Goal: Obtain resource: Download file/media

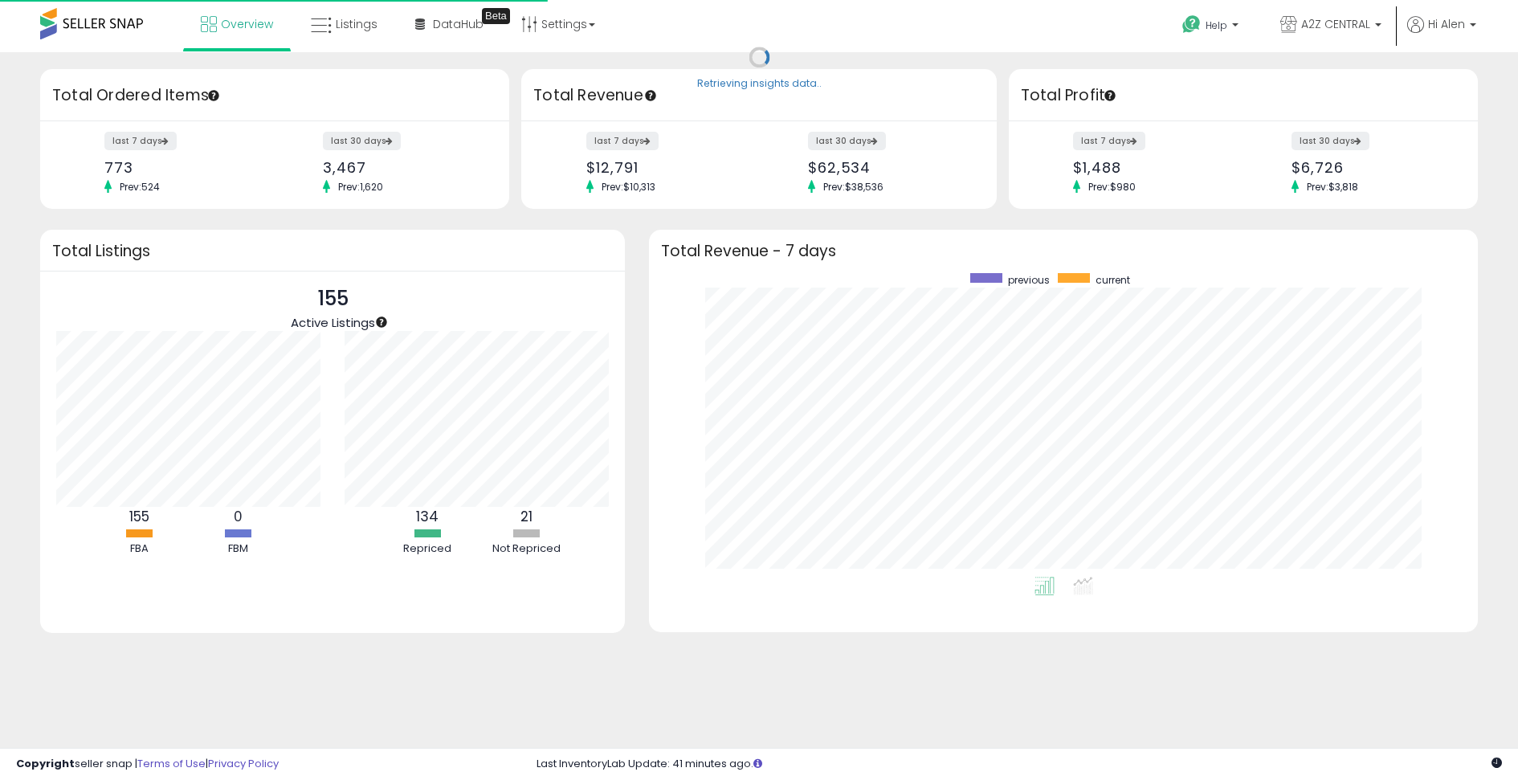
scroll to position [304, 796]
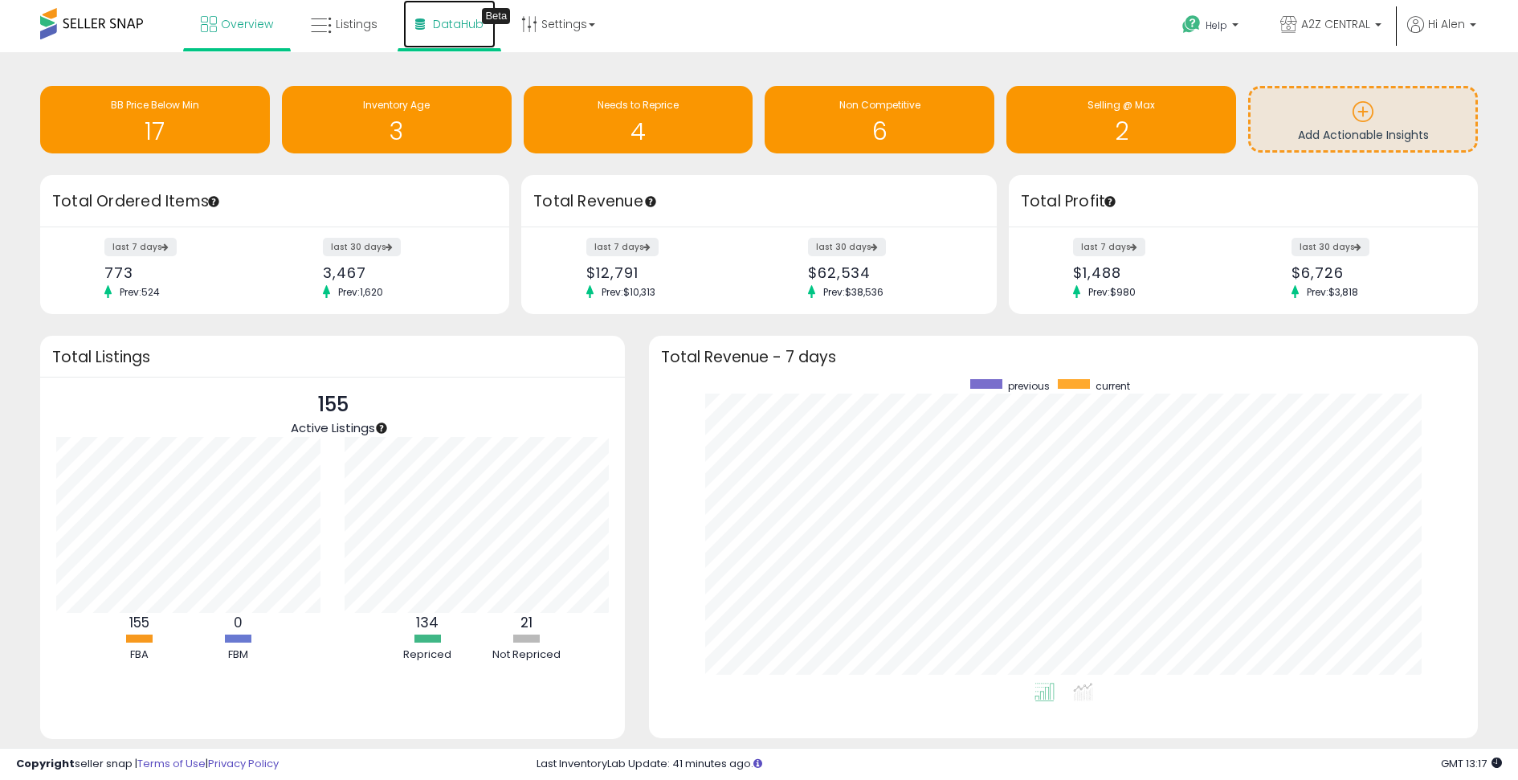
click at [459, 26] on span "DataHub" at bounding box center [458, 24] width 51 height 16
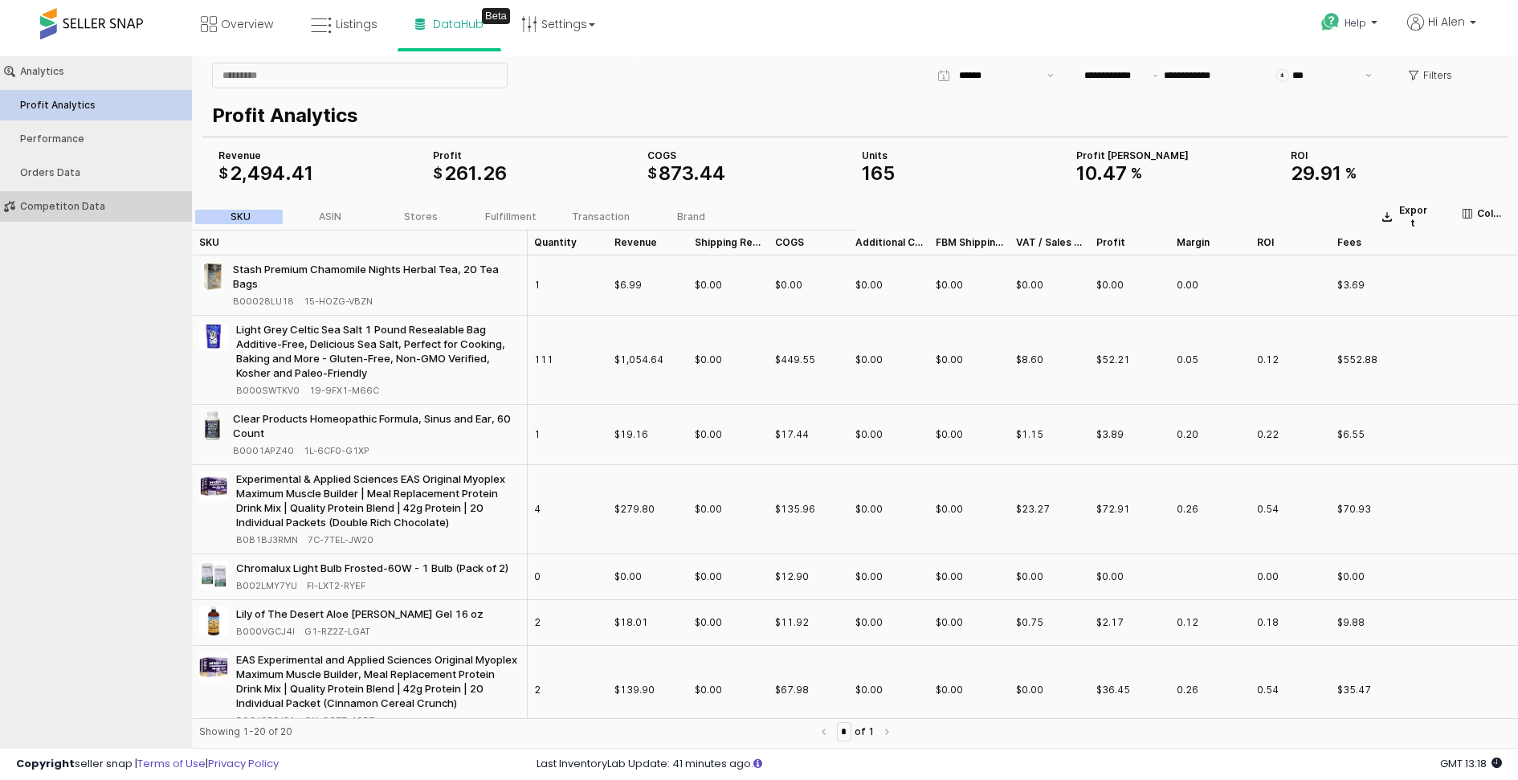
click at [103, 205] on div "Competiton Data" at bounding box center [104, 206] width 168 height 11
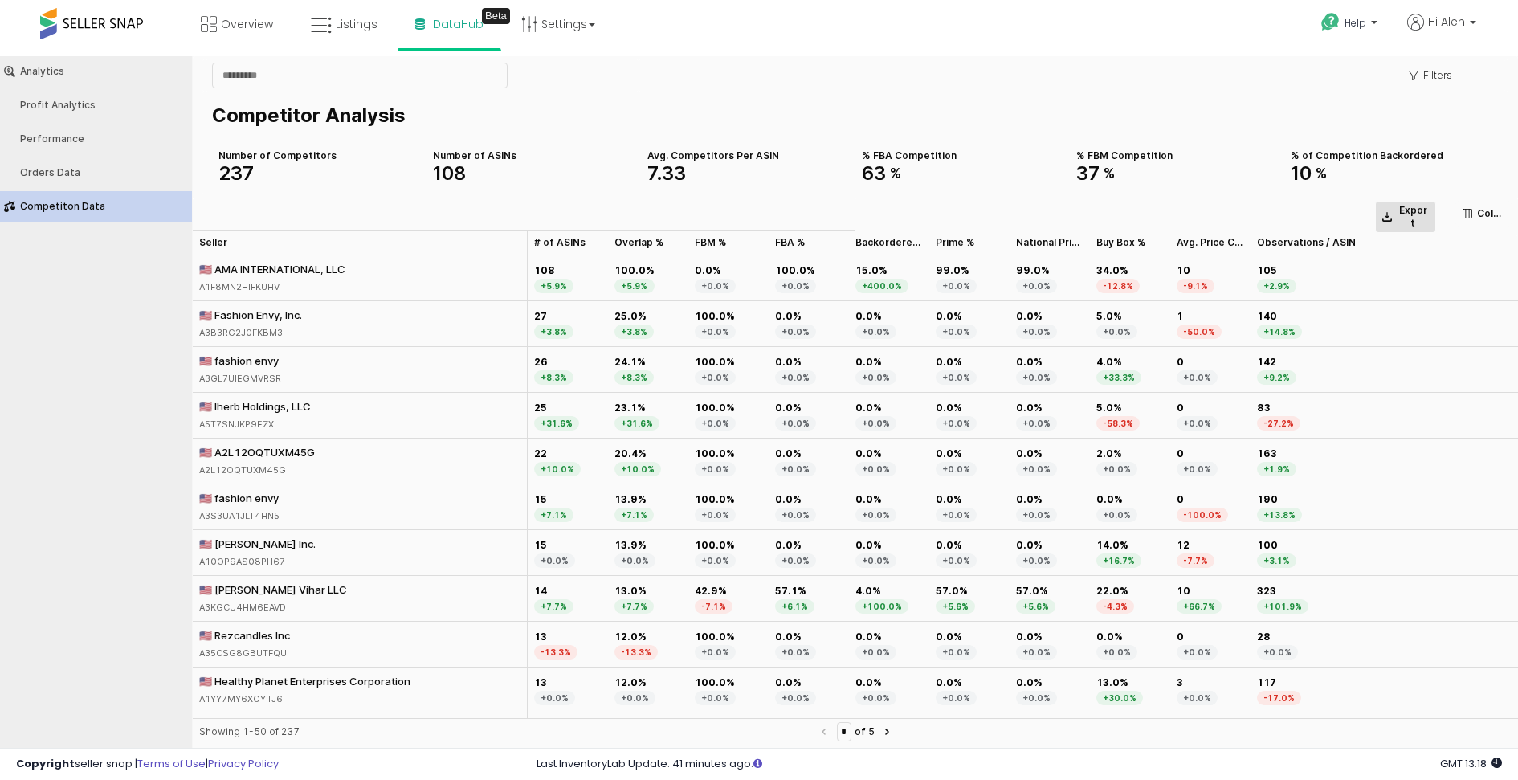
click at [1402, 216] on p "Export" at bounding box center [1412, 217] width 32 height 26
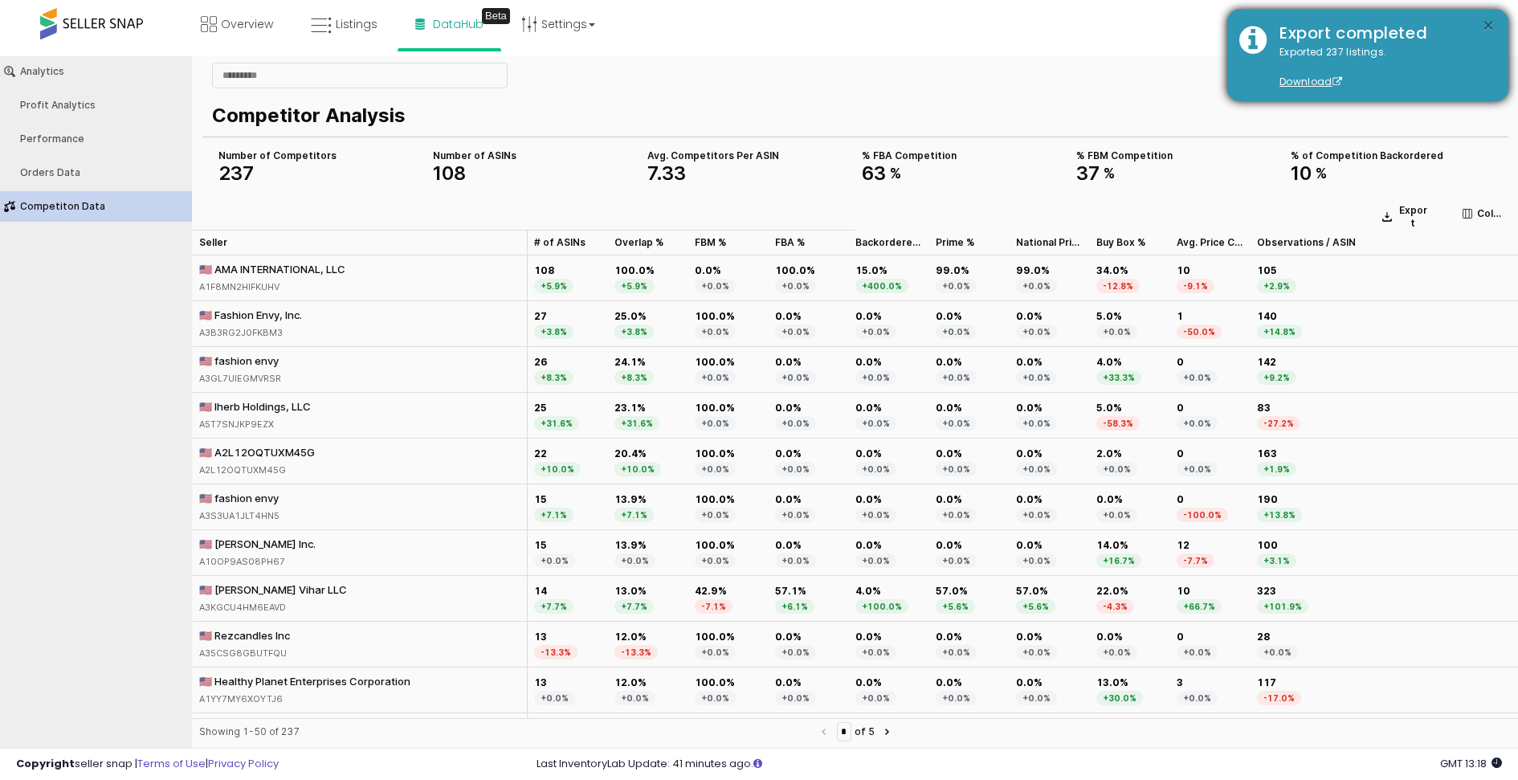
click at [1485, 24] on button "×" at bounding box center [1487, 26] width 13 height 20
